Goal: Task Accomplishment & Management: Manage account settings

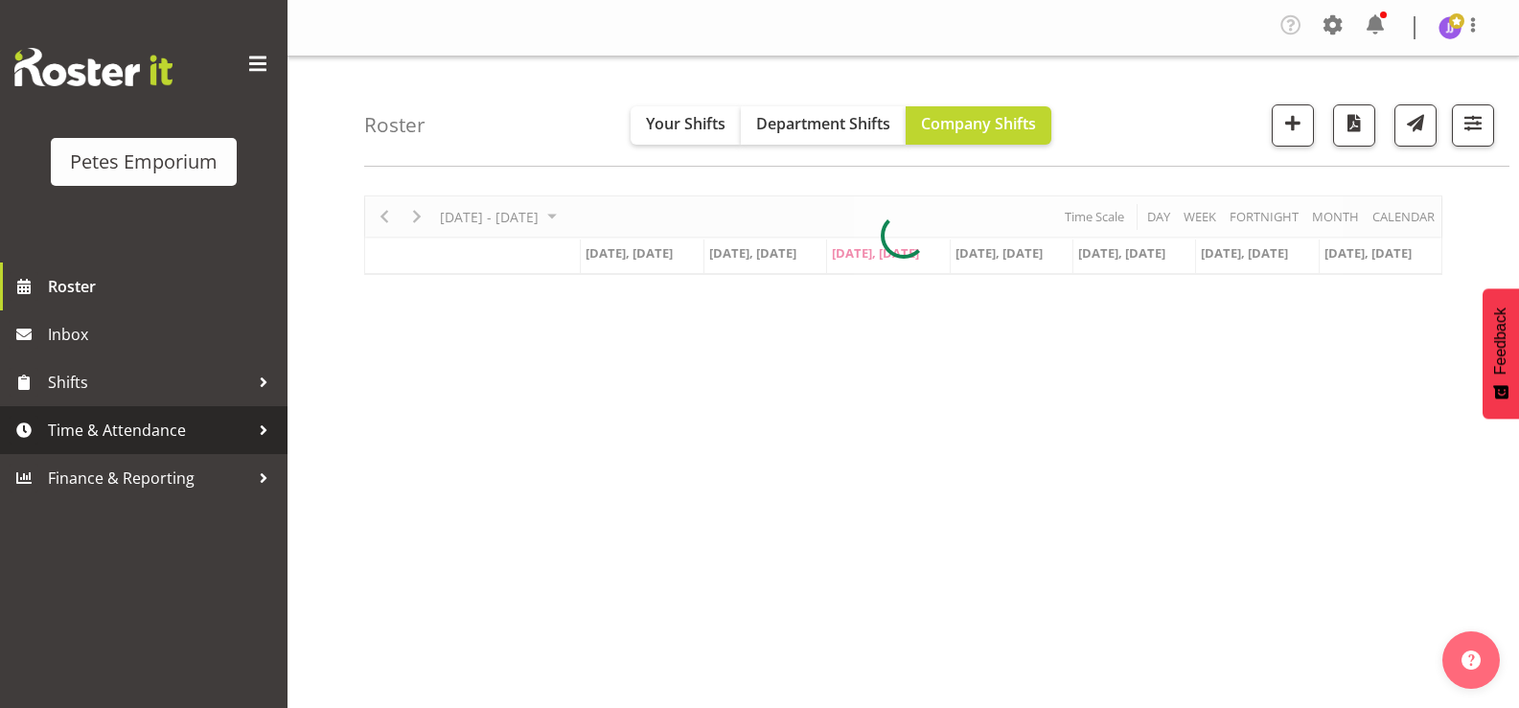
click at [167, 433] on span "Time & Attendance" at bounding box center [148, 430] width 201 height 29
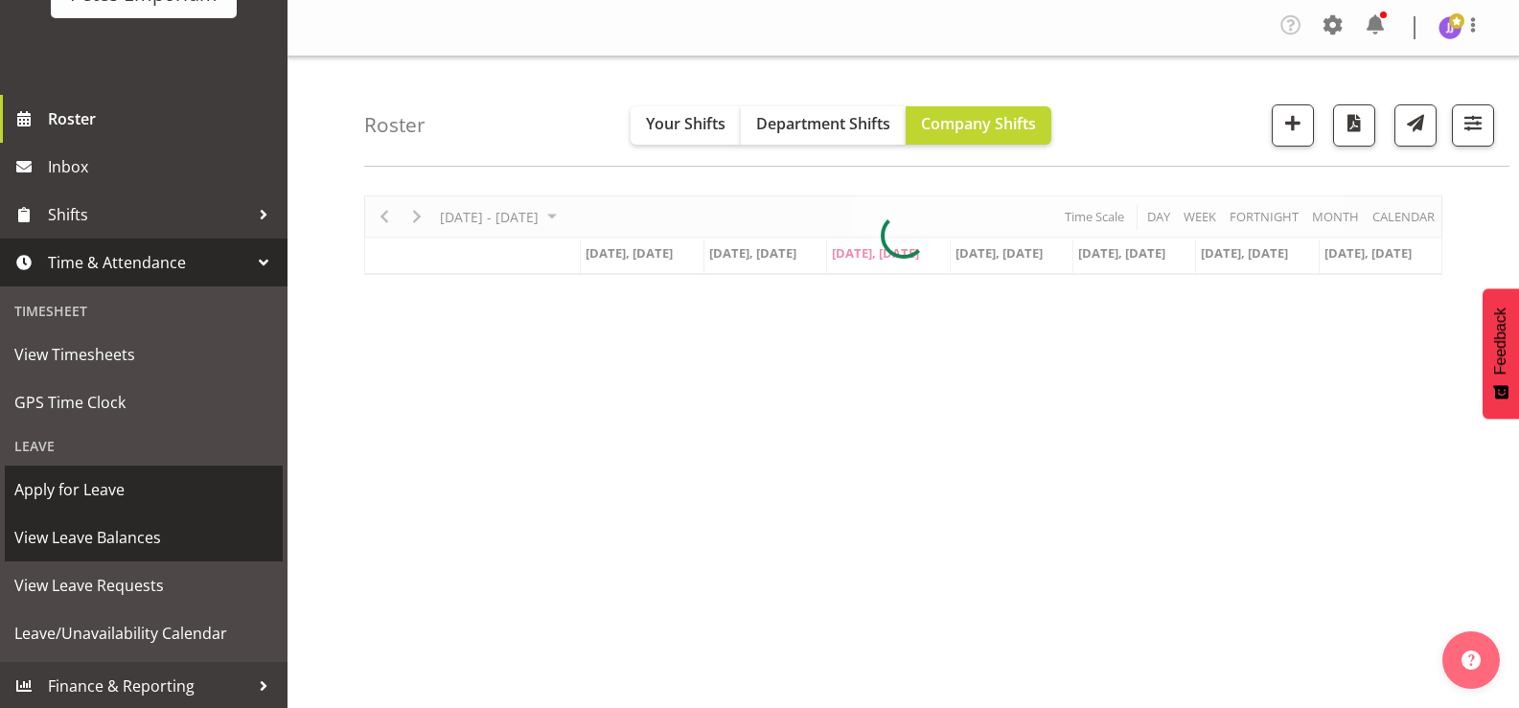
scroll to position [170, 0]
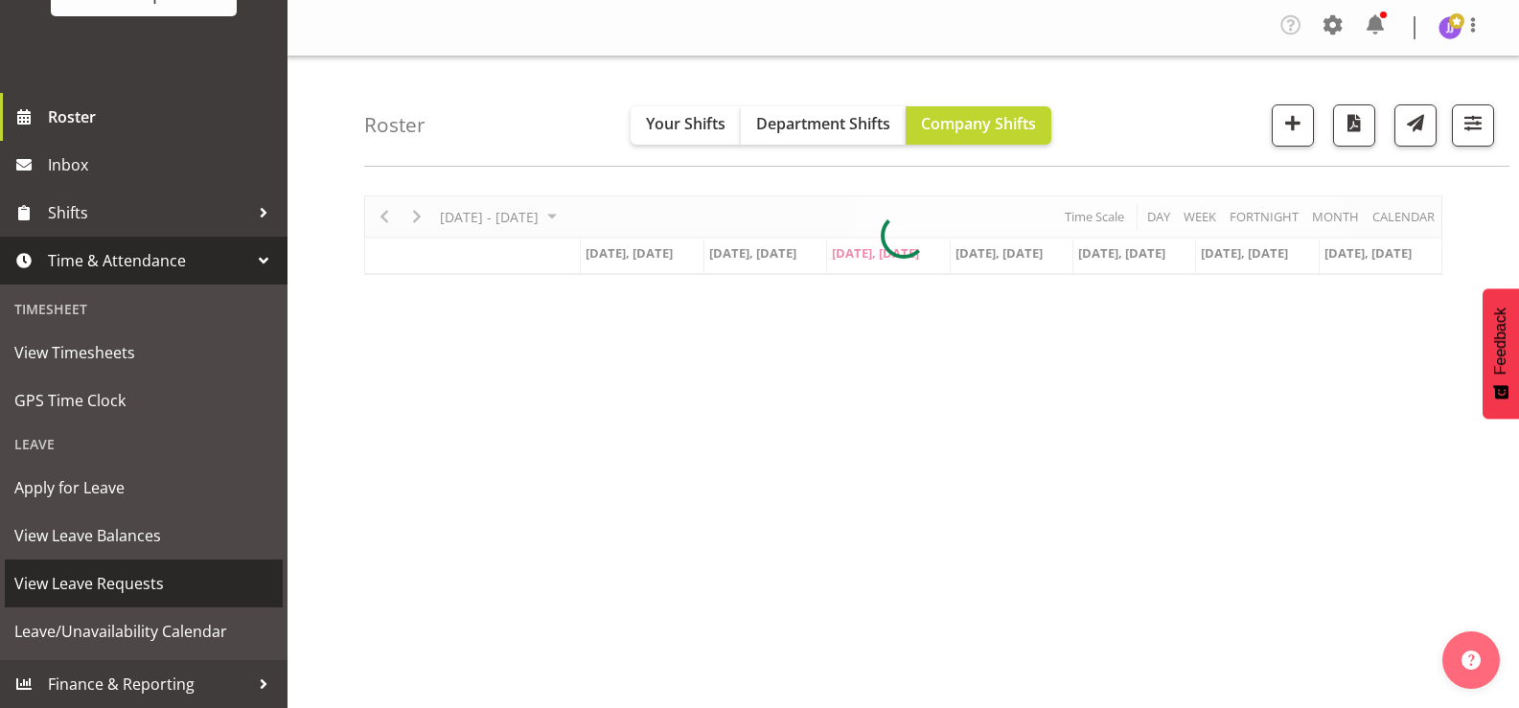
click at [168, 585] on span "View Leave Requests" at bounding box center [143, 583] width 259 height 29
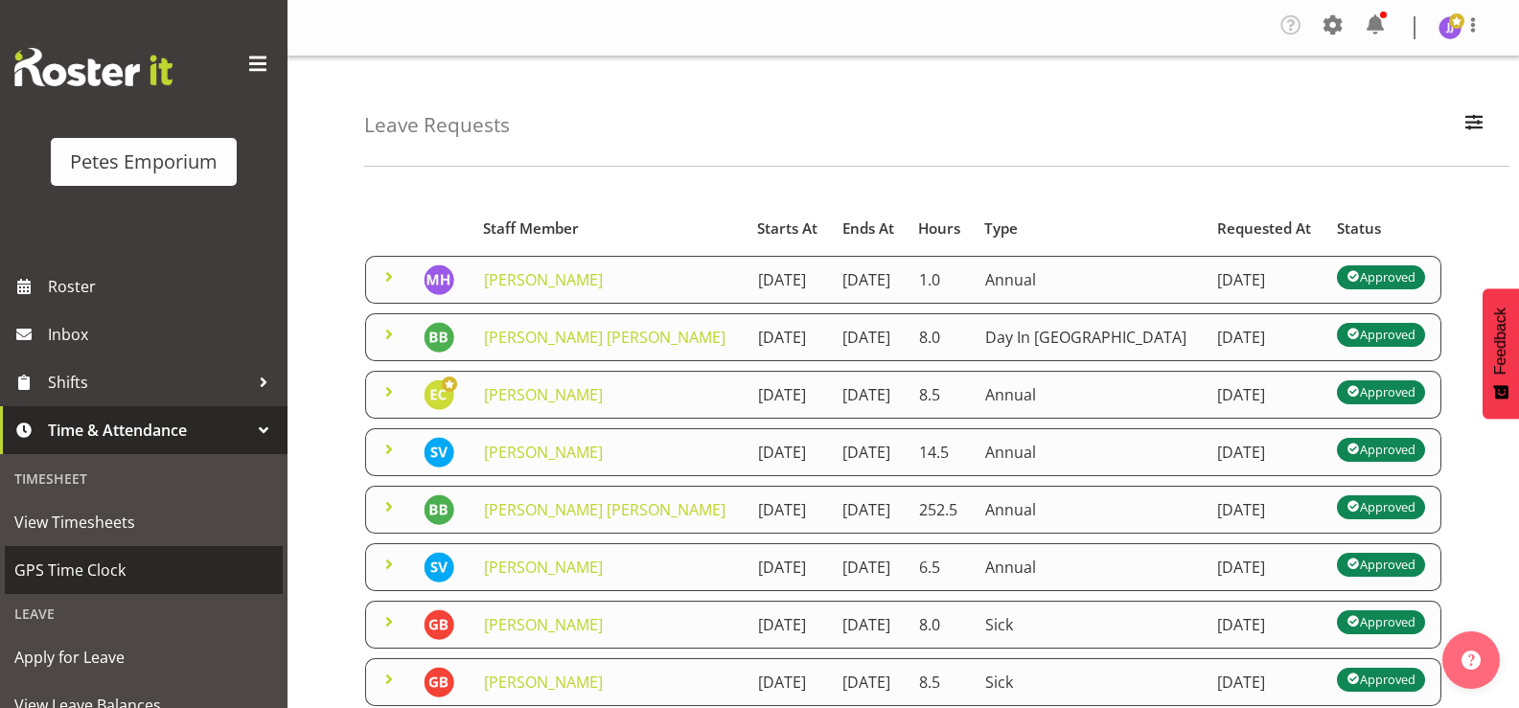
click at [96, 570] on span "GPS Time Clock" at bounding box center [143, 570] width 259 height 29
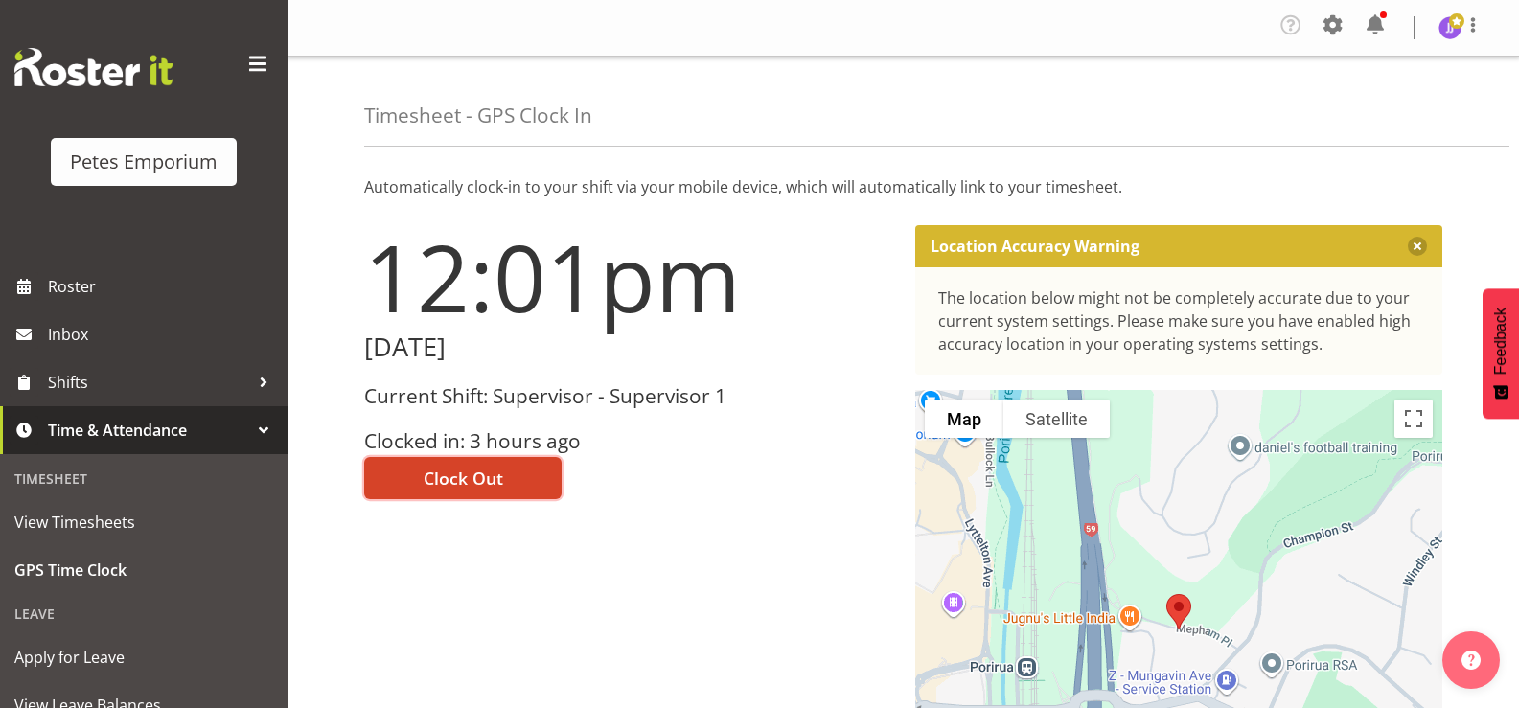
click at [401, 492] on button "Clock Out" at bounding box center [462, 478] width 197 height 42
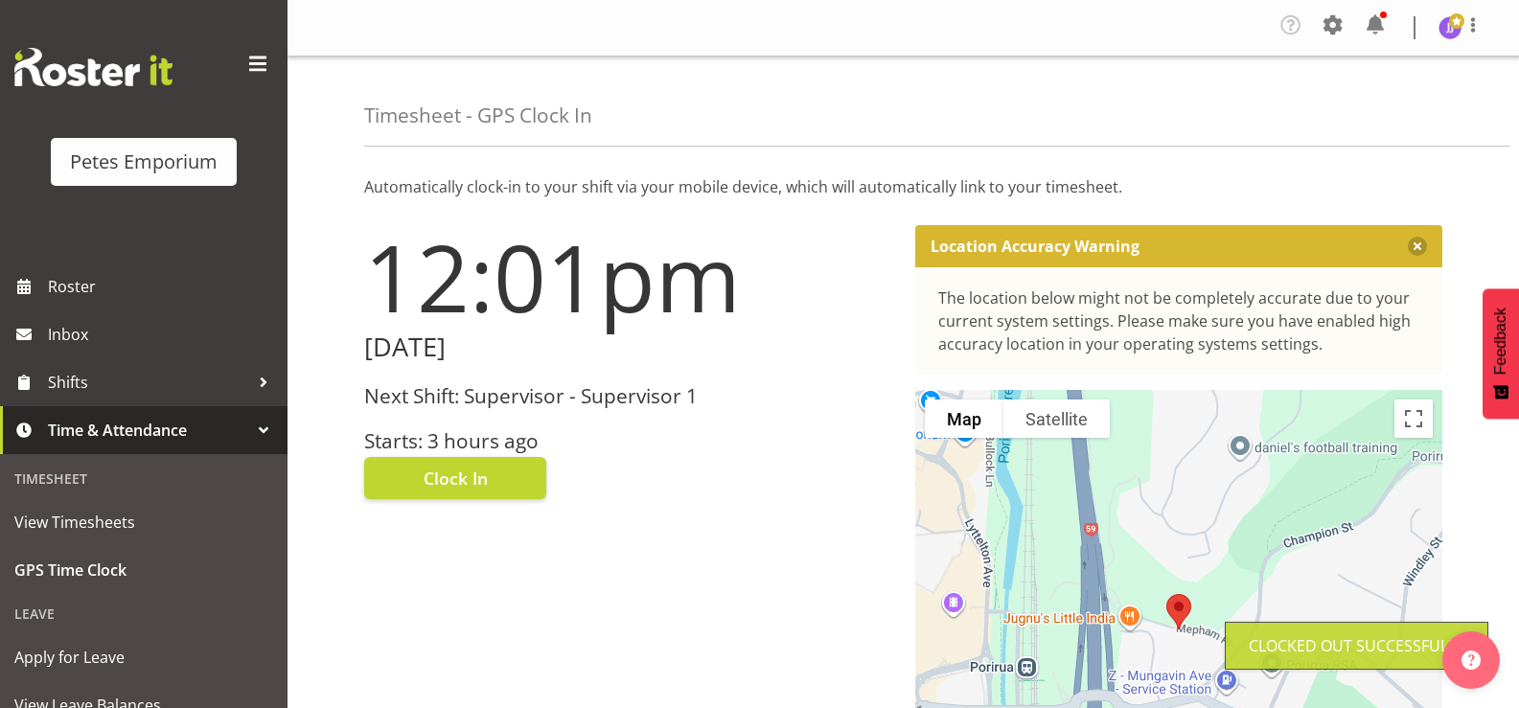
click at [1447, 26] on img at bounding box center [1449, 27] width 23 height 23
click at [1405, 94] on link "Log Out" at bounding box center [1392, 105] width 184 height 34
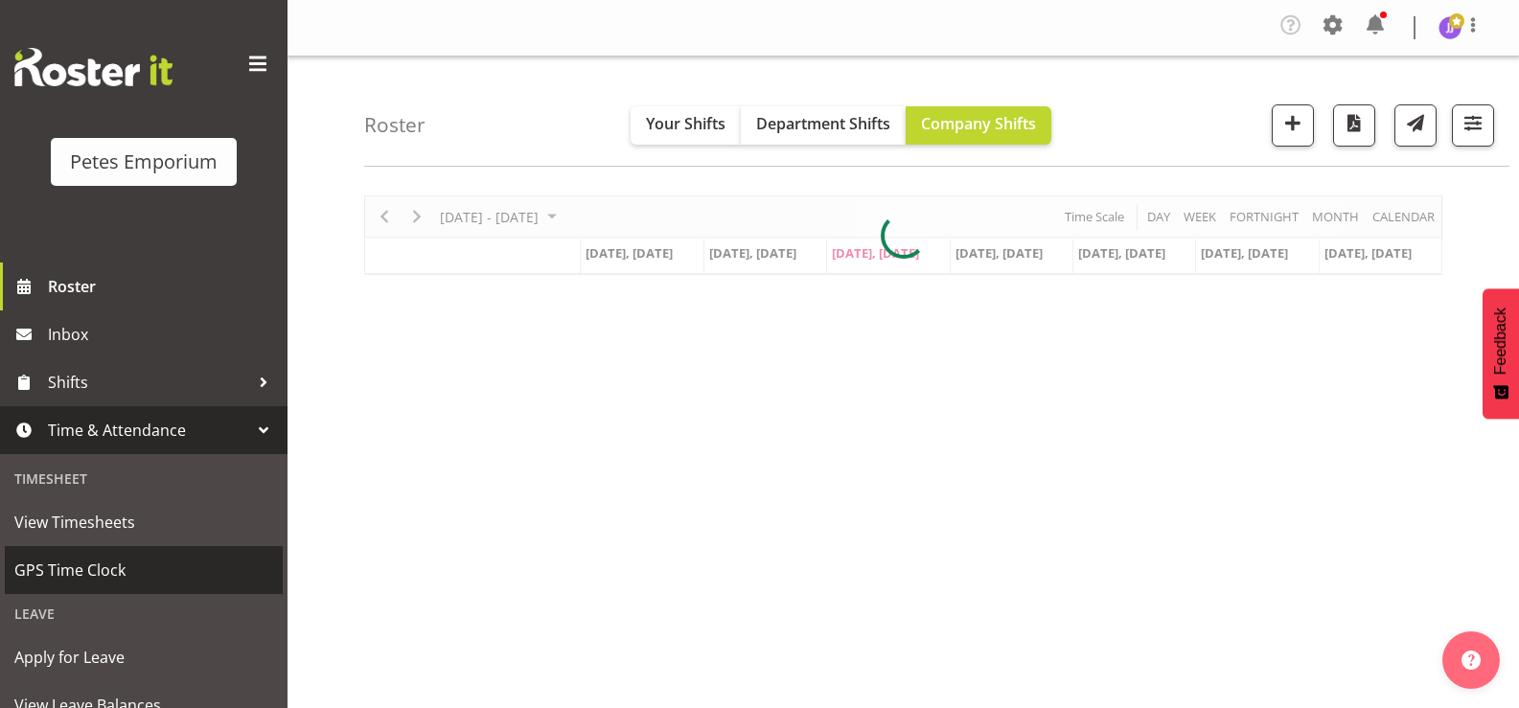
click at [112, 569] on span "GPS Time Clock" at bounding box center [143, 570] width 259 height 29
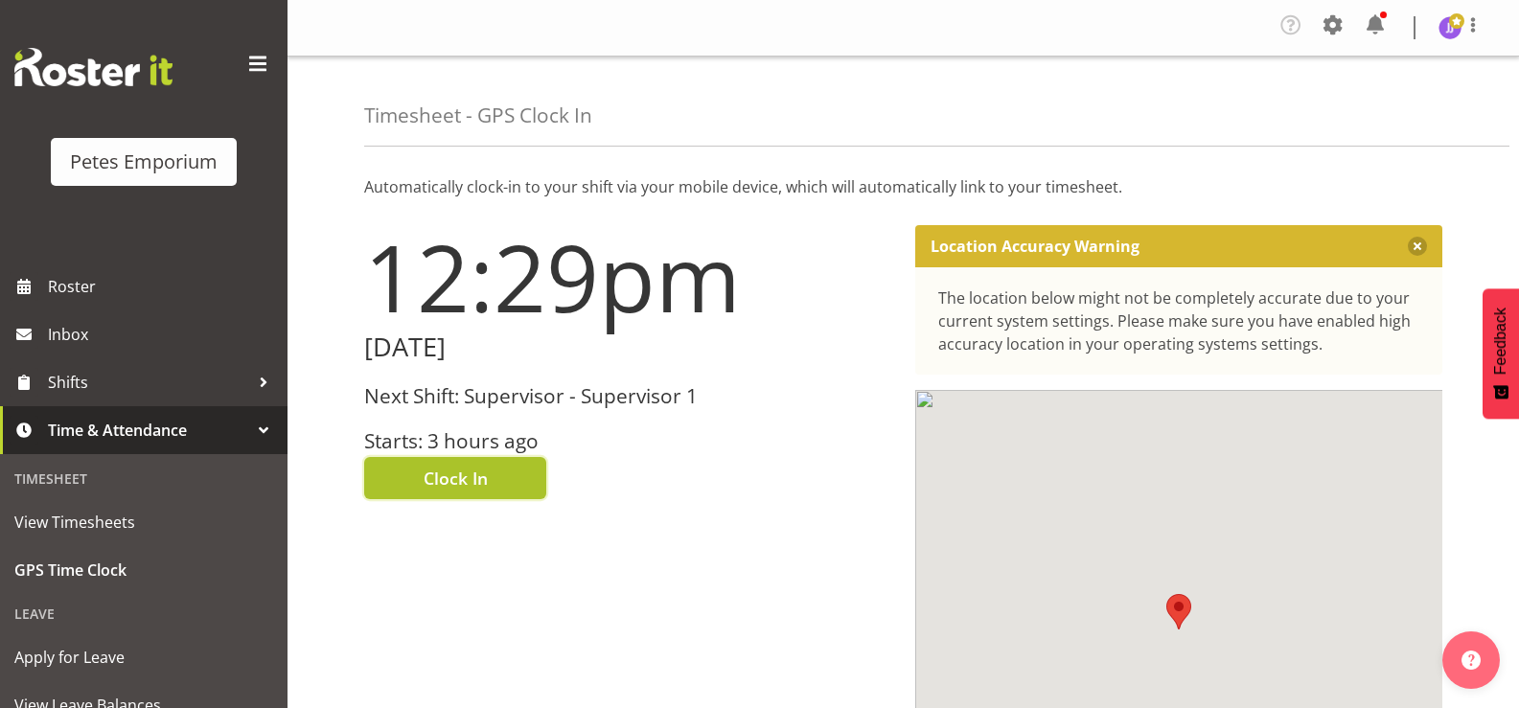
click at [395, 473] on button "Clock In" at bounding box center [455, 478] width 182 height 42
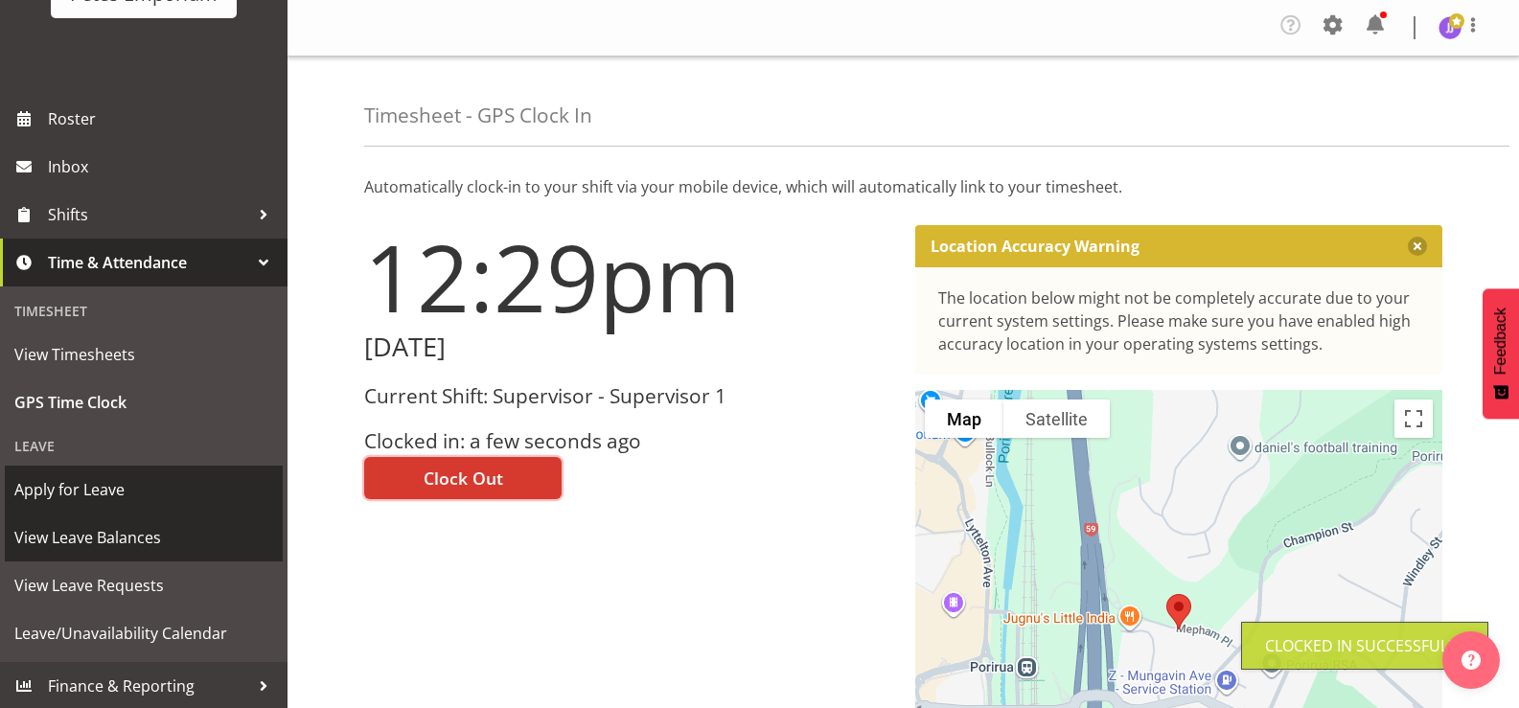
scroll to position [170, 0]
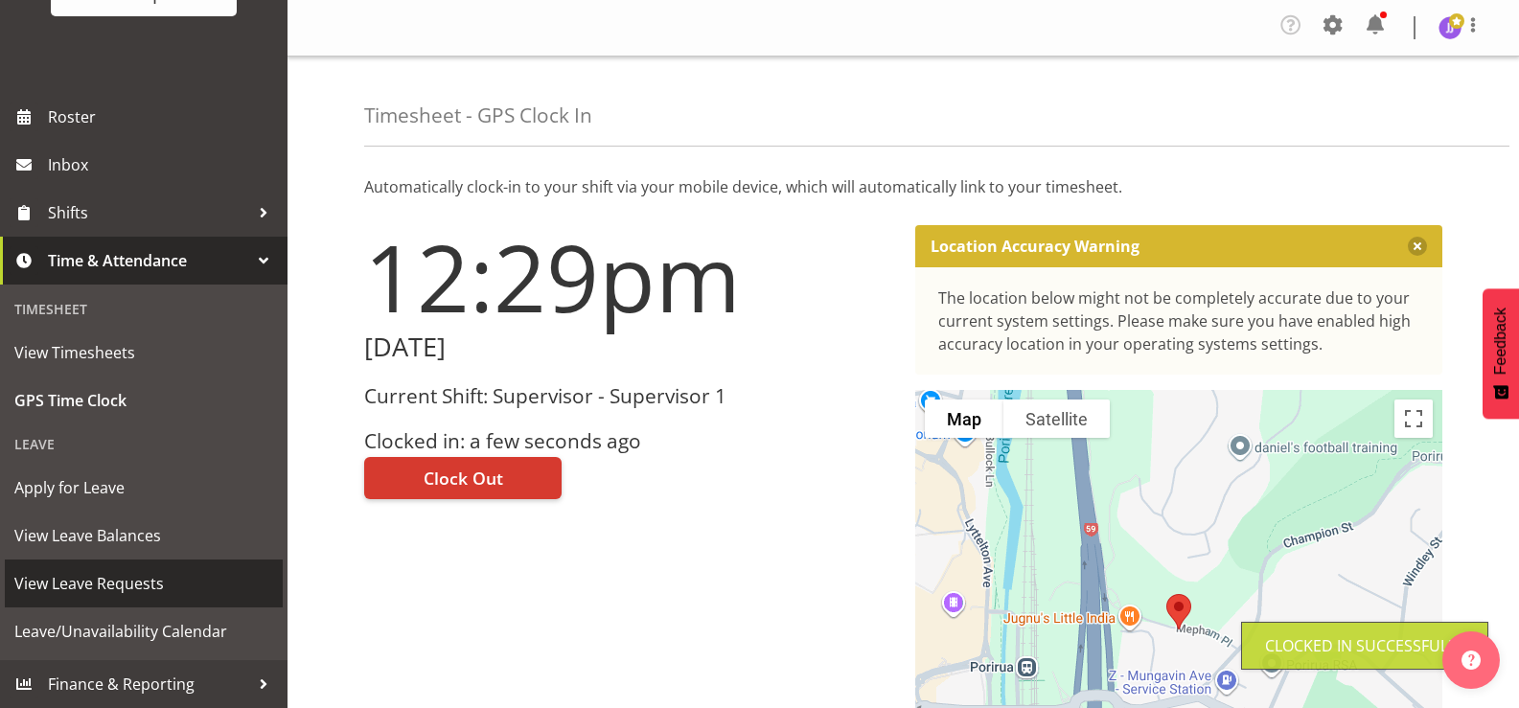
click at [164, 584] on span "View Leave Requests" at bounding box center [143, 583] width 259 height 29
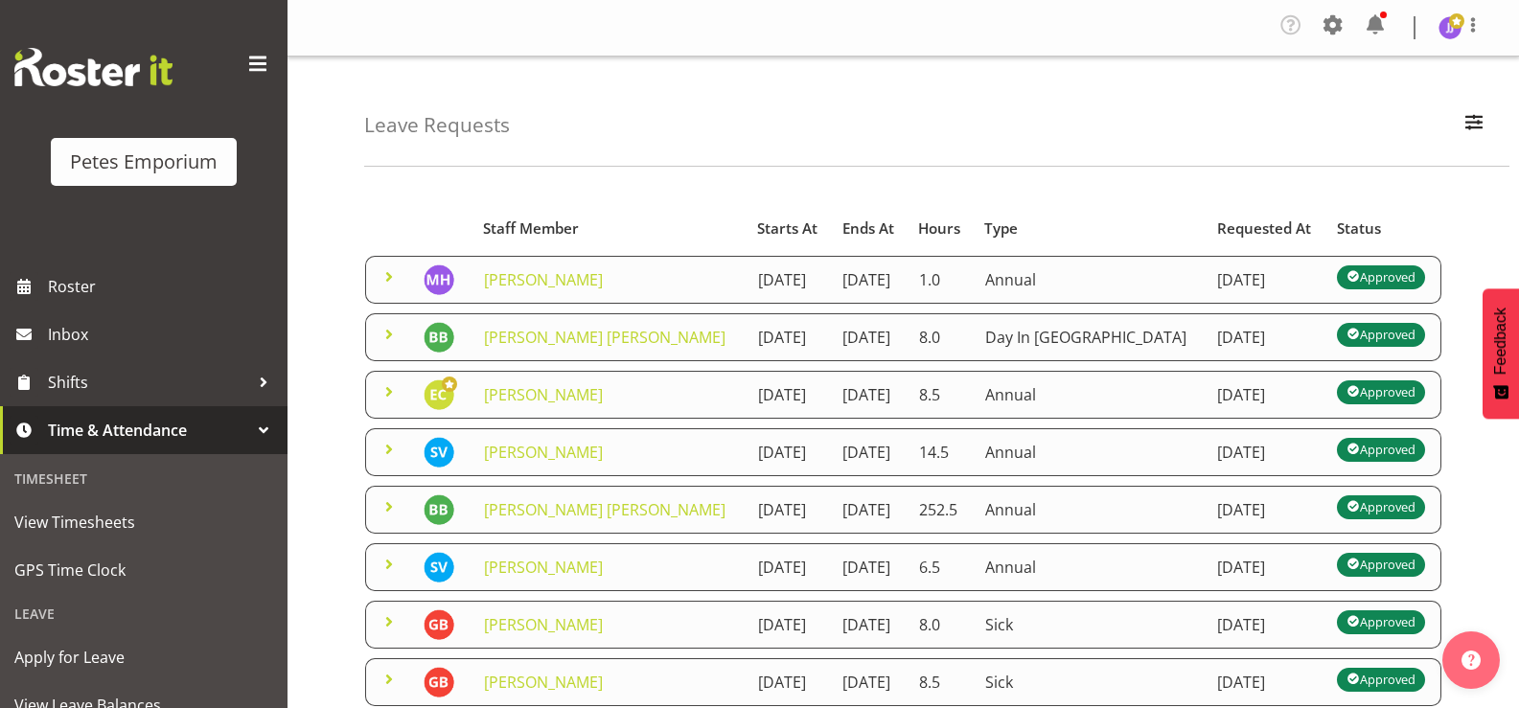
click at [386, 403] on span at bounding box center [389, 391] width 23 height 23
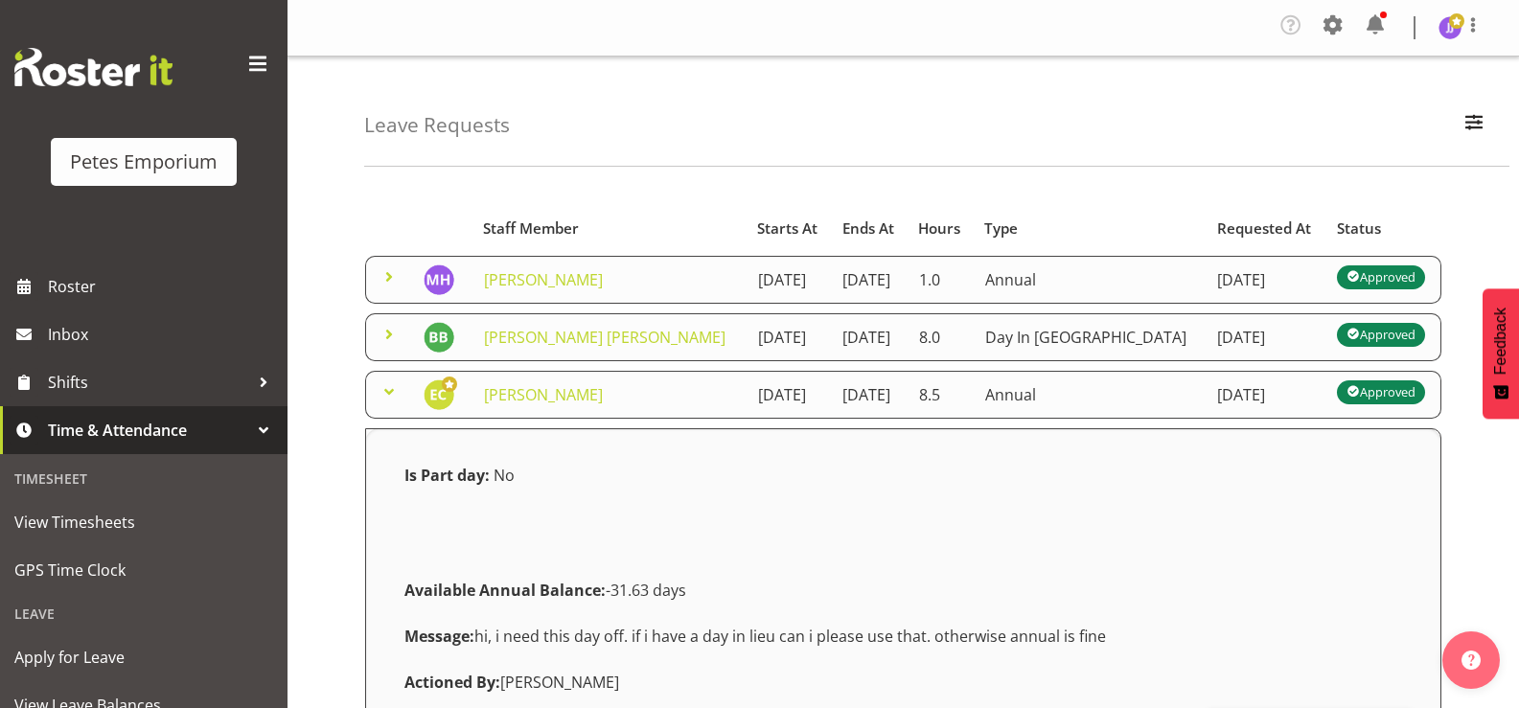
click at [386, 403] on span at bounding box center [389, 391] width 23 height 23
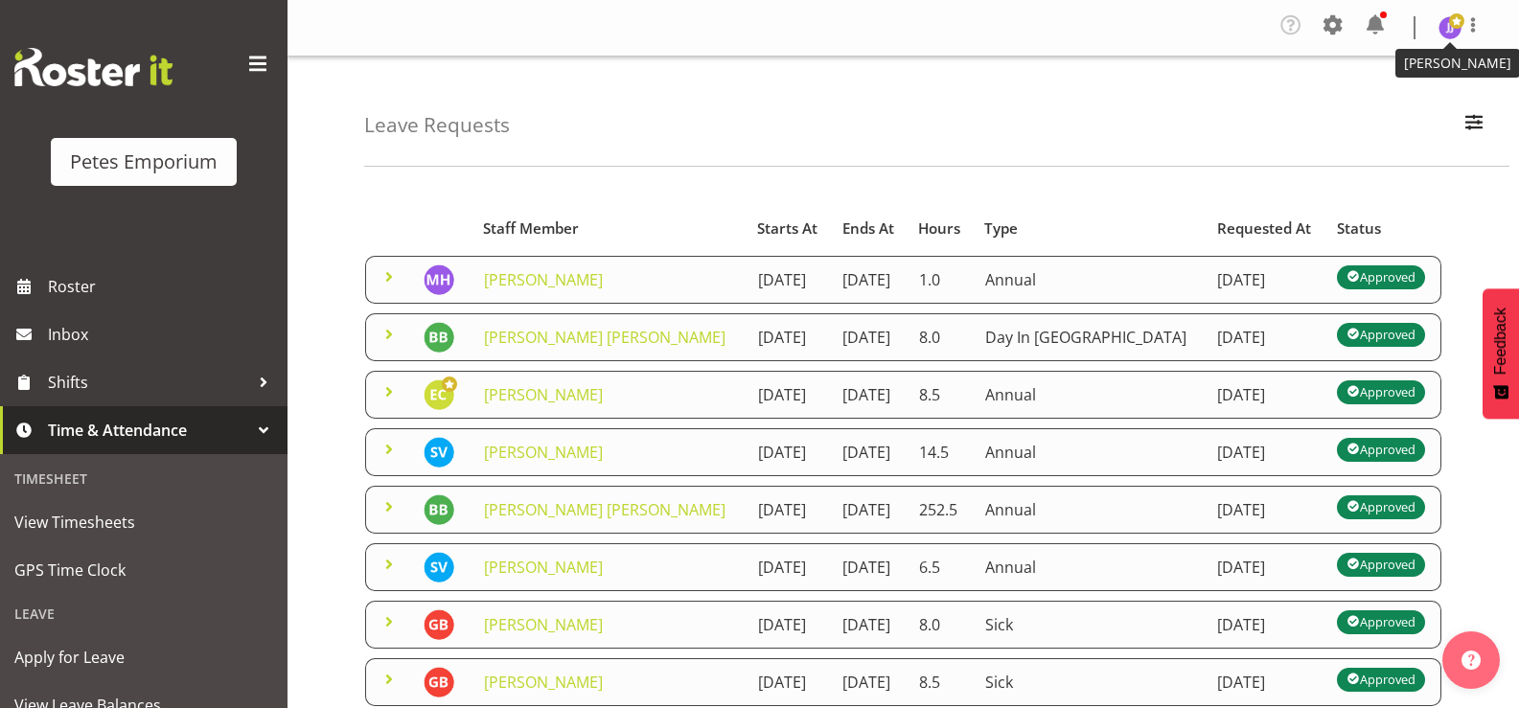
click at [1446, 33] on img at bounding box center [1449, 27] width 23 height 23
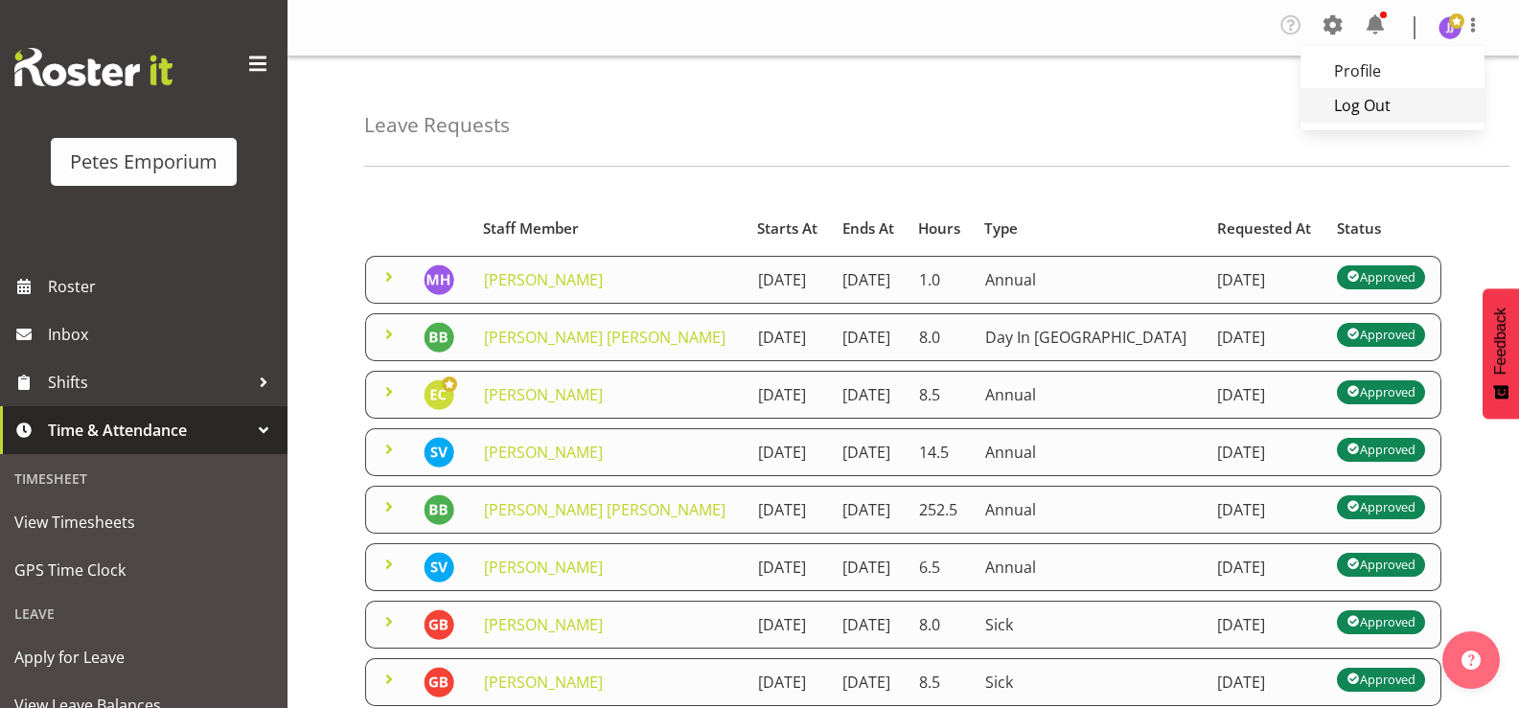
click at [1371, 107] on link "Log Out" at bounding box center [1392, 105] width 184 height 34
